Goal: Task Accomplishment & Management: Use online tool/utility

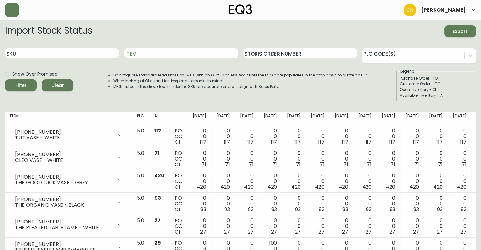
click at [180, 55] on input "Item" at bounding box center [181, 53] width 114 height 10
type input "bon"
click at [5, 79] on button "Filter" at bounding box center [21, 85] width 32 height 12
